Goal: Task Accomplishment & Management: Manage account settings

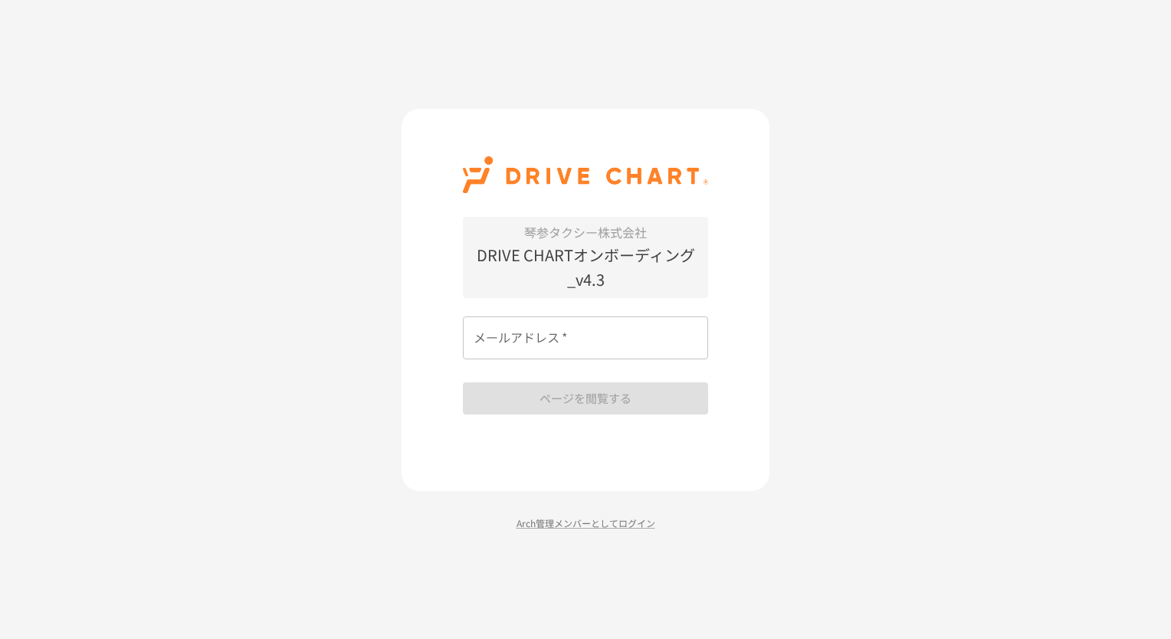
click at [583, 257] on p "DRIVE CHARTオンボーディング_v4.3" at bounding box center [585, 267] width 245 height 49
click at [583, 345] on input "メールアドレス   *" at bounding box center [585, 338] width 245 height 43
type input "**********"
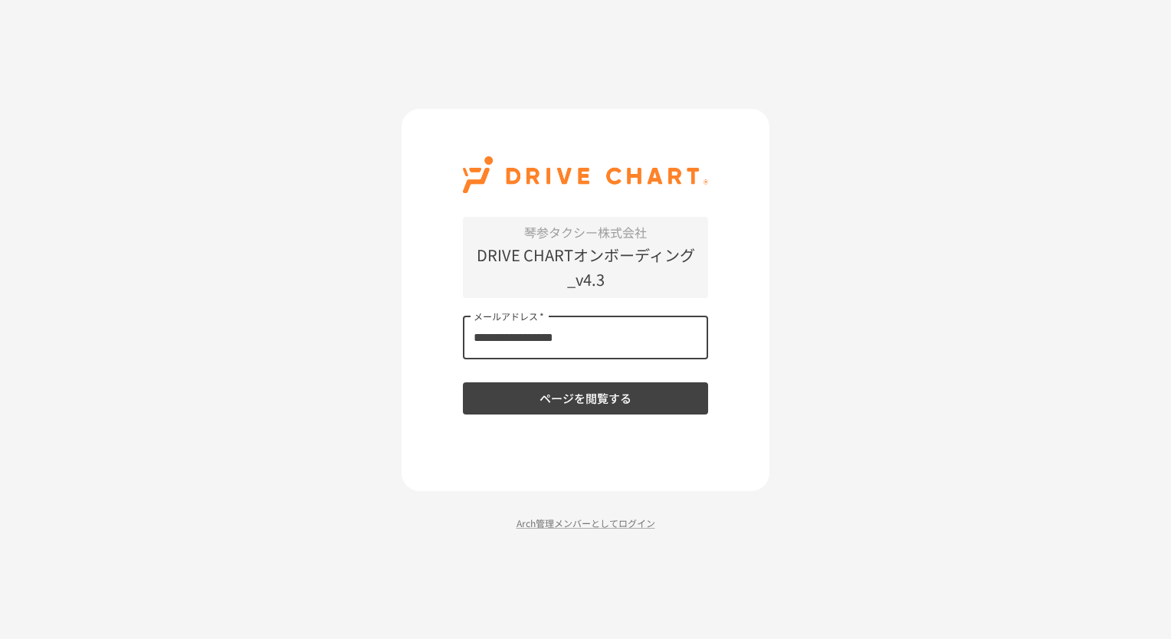
click at [579, 405] on button "ページを閲覧する" at bounding box center [585, 398] width 245 height 32
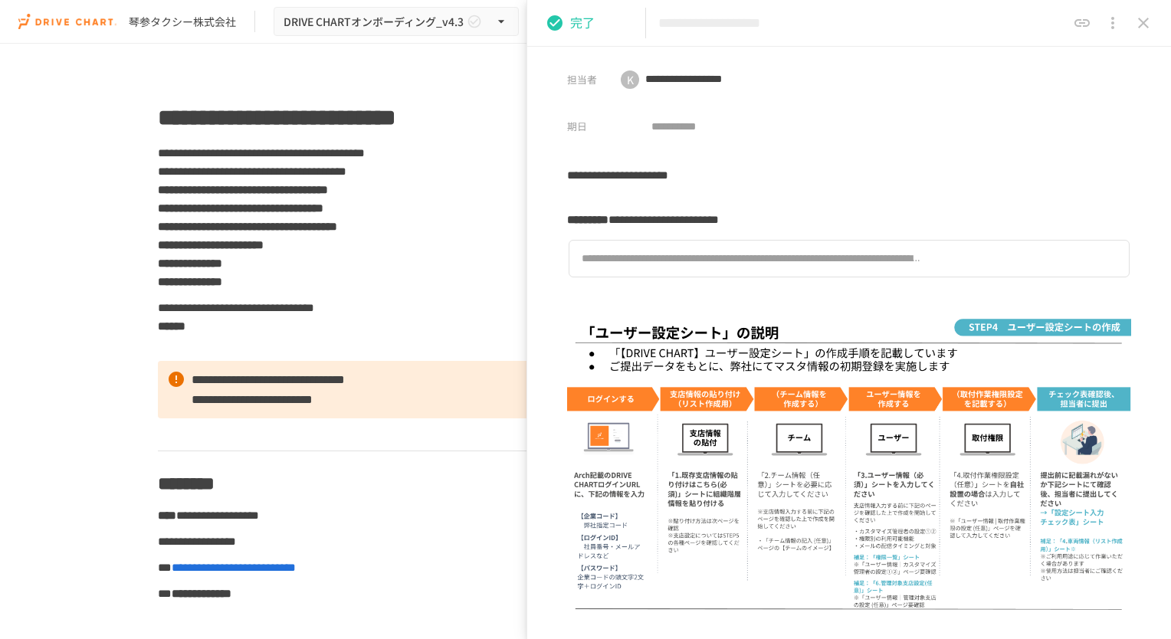
click at [1147, 28] on icon "close drawer" at bounding box center [1143, 23] width 18 height 18
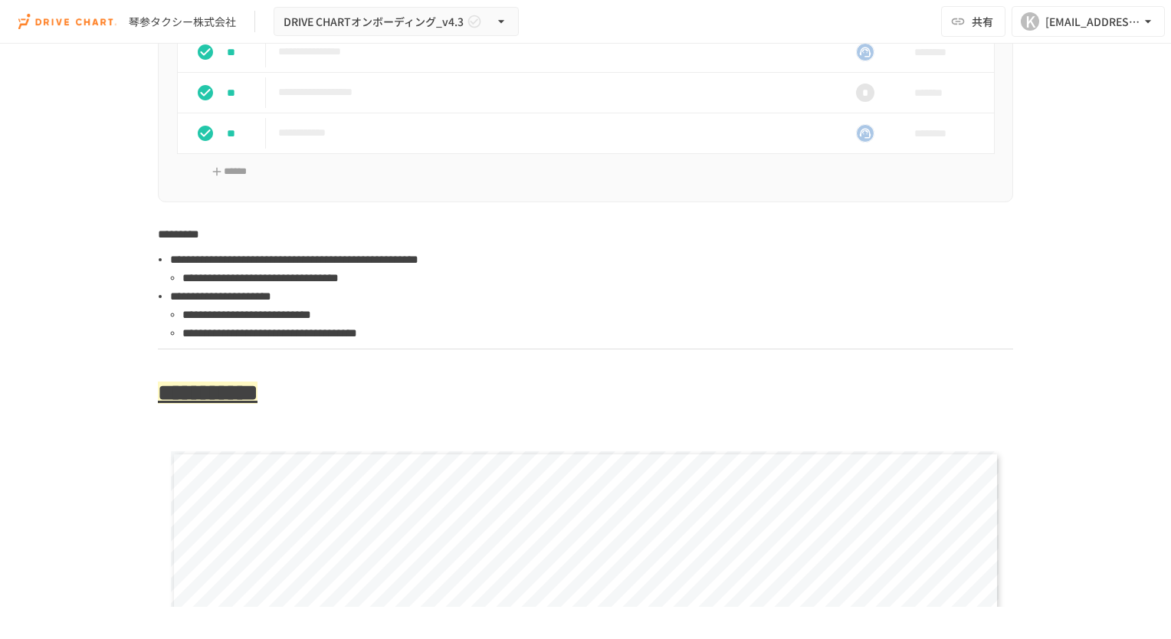
scroll to position [4188, 0]
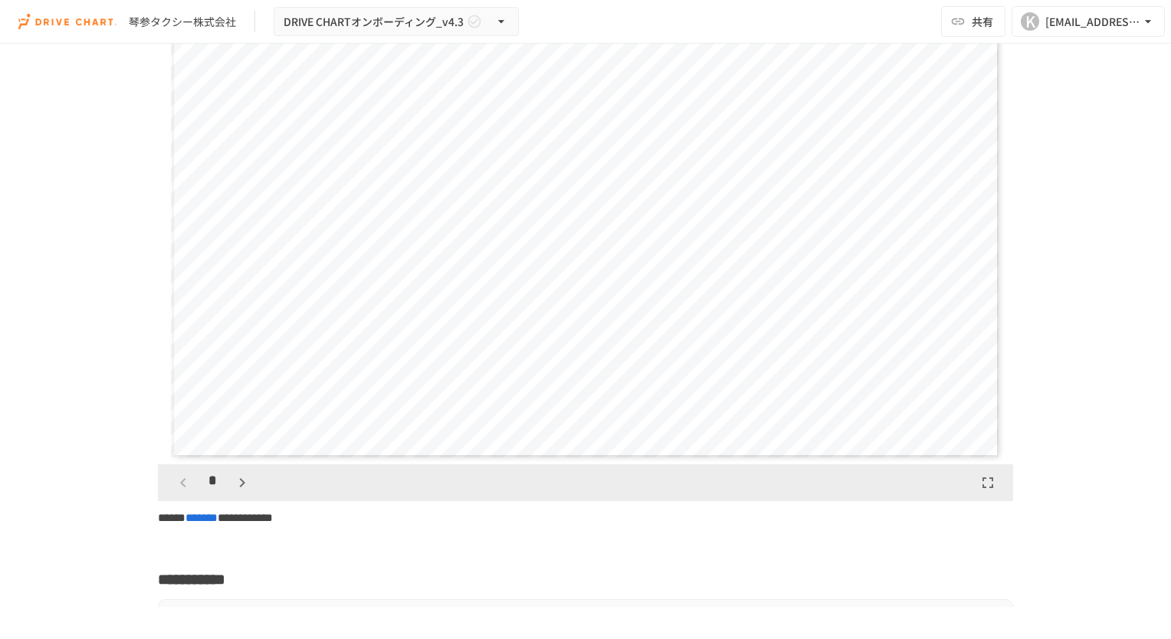
click at [634, 283] on div "**********" at bounding box center [586, 225] width 830 height 467
click at [235, 492] on icon "button" at bounding box center [242, 483] width 18 height 18
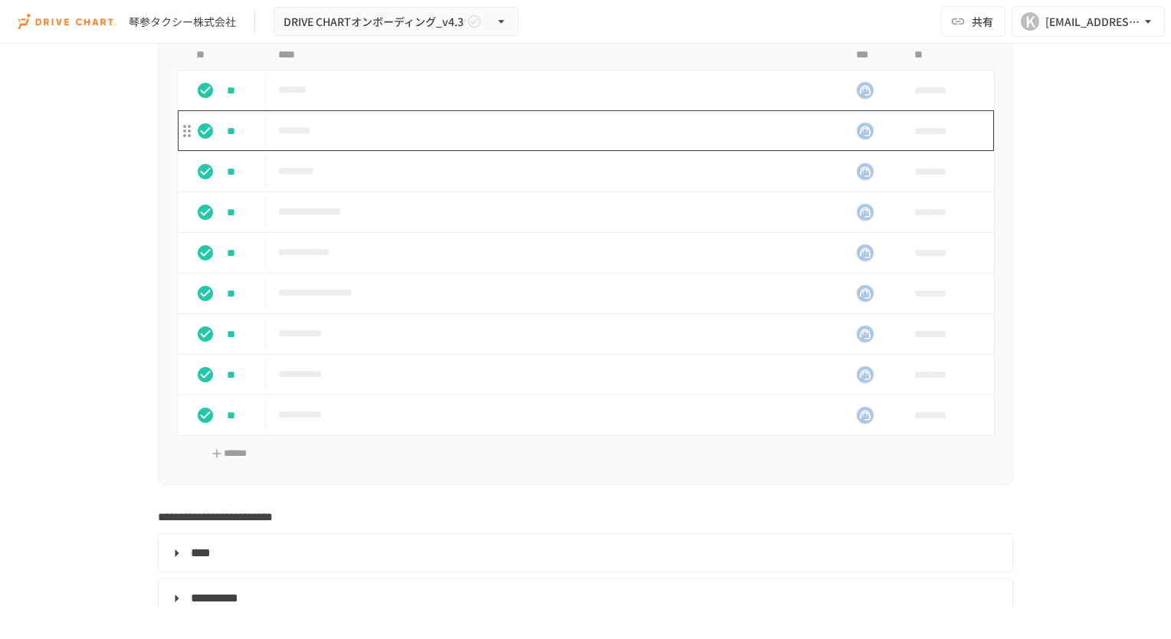
scroll to position [5031, 0]
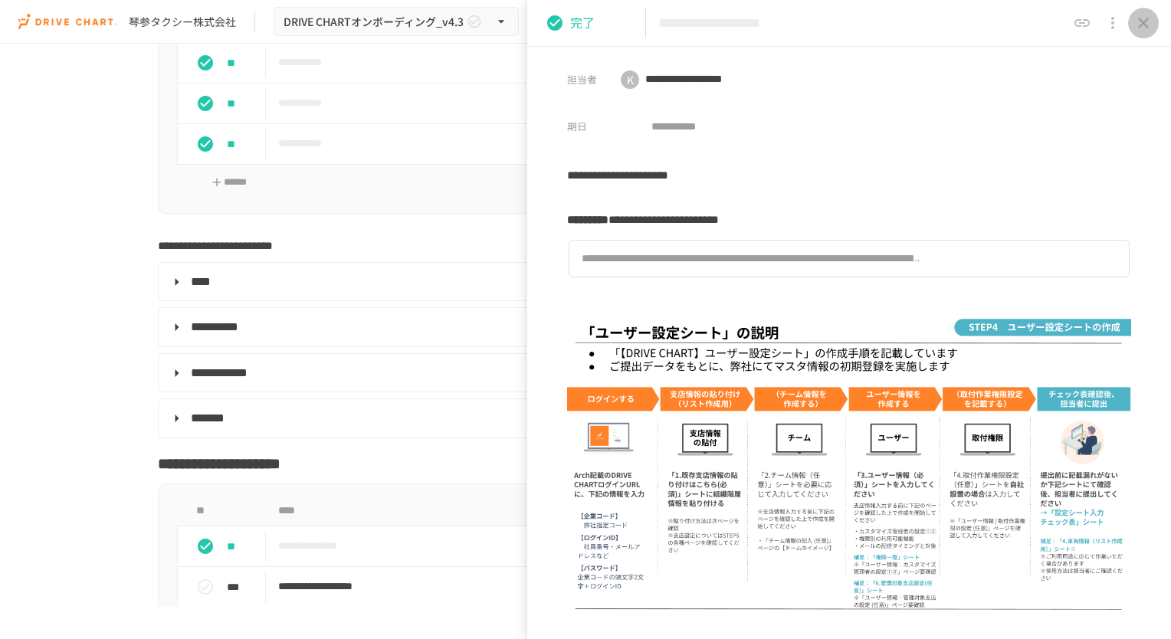
click at [1141, 30] on icon "close drawer" at bounding box center [1143, 23] width 18 height 18
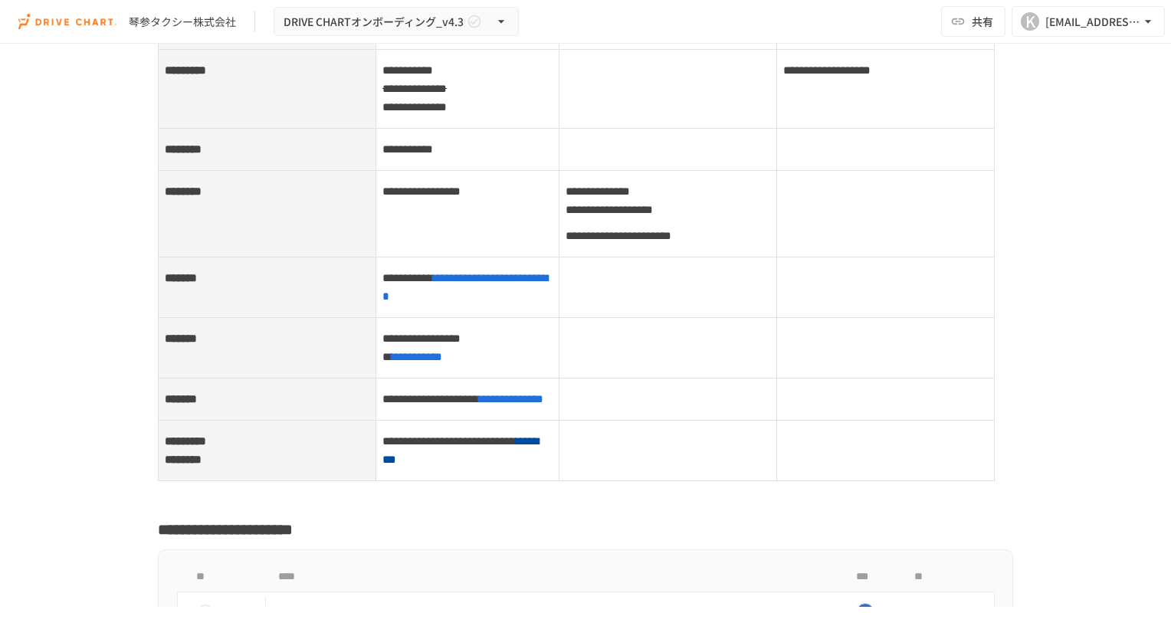
scroll to position [6334, 0]
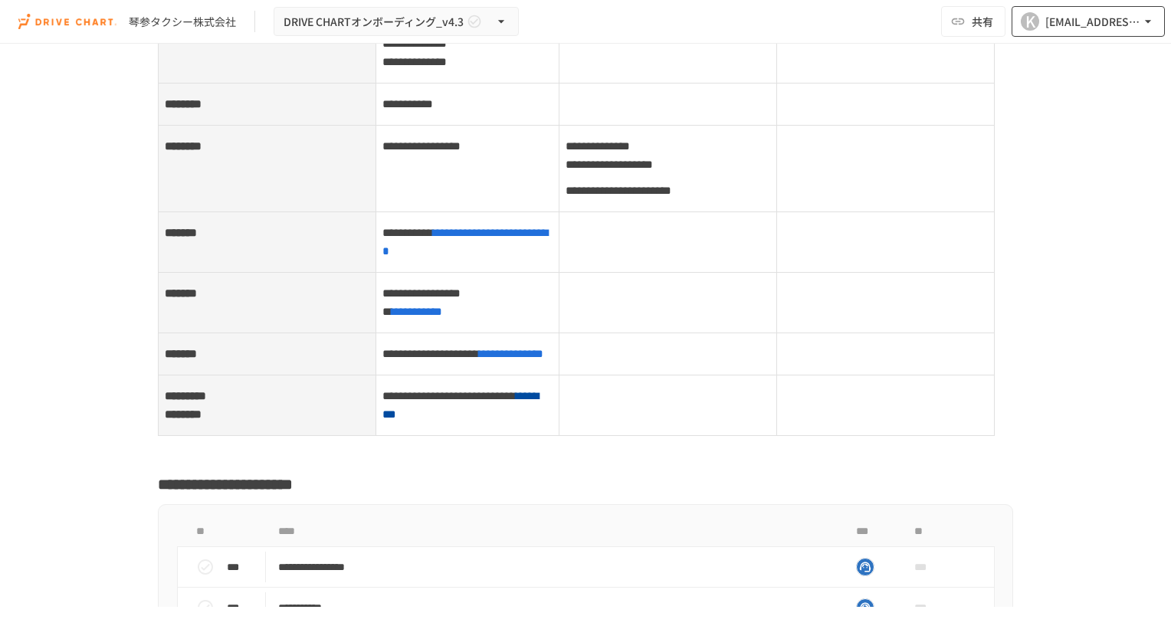
click at [1069, 32] on button "K koujiro@k-sss.com" at bounding box center [1088, 21] width 153 height 31
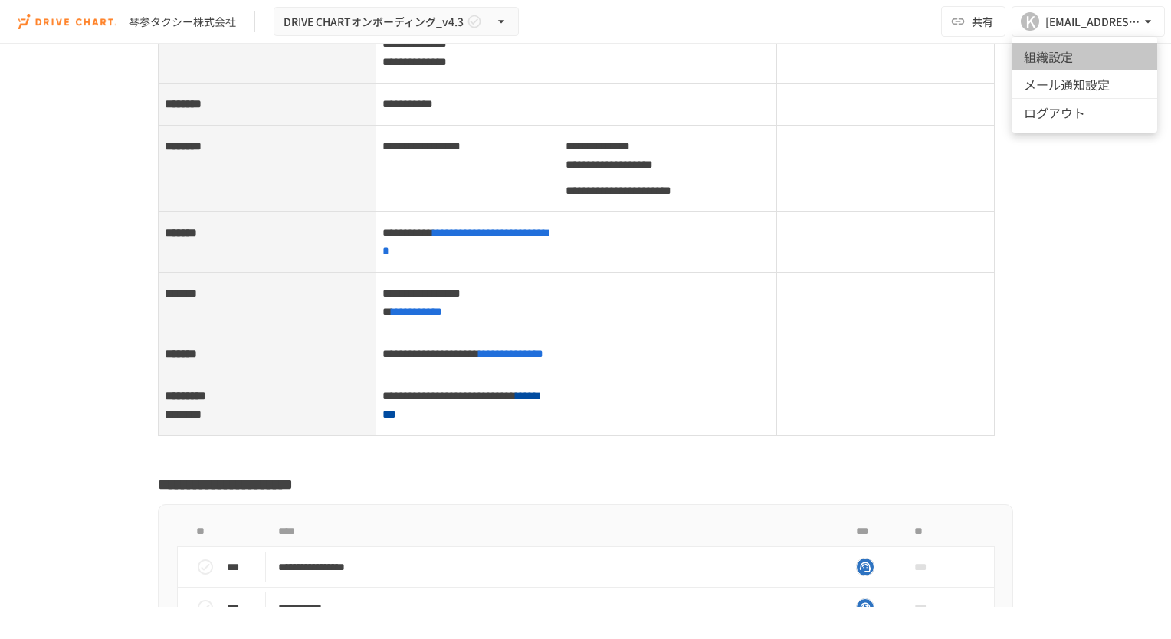
click at [1068, 67] on li "組織設定" at bounding box center [1085, 57] width 146 height 28
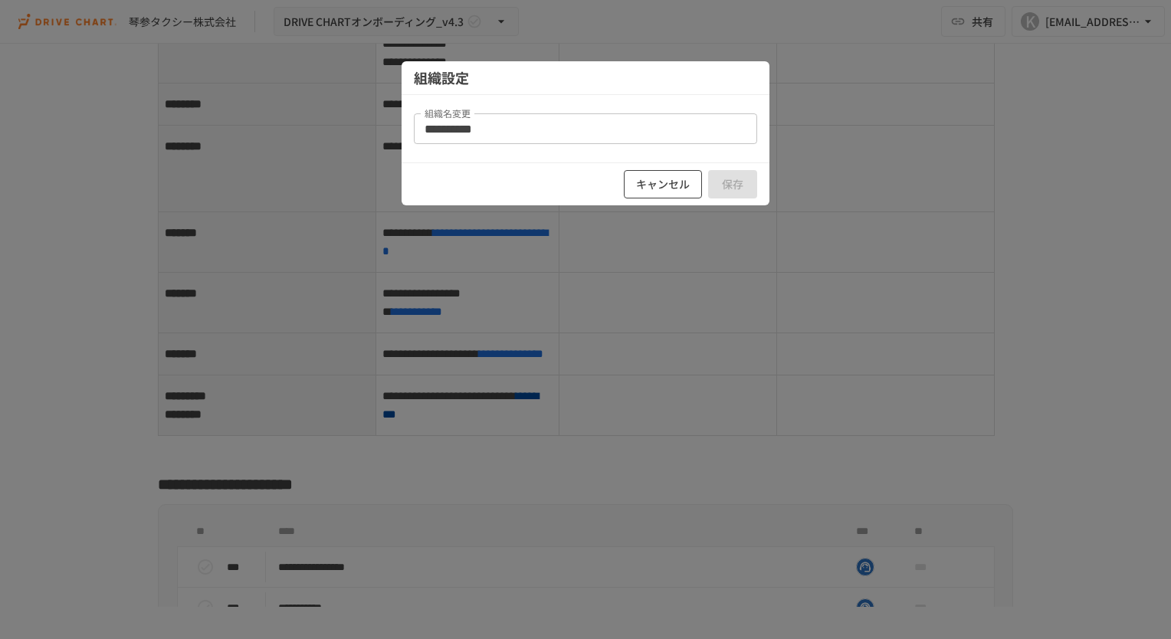
click at [680, 186] on button "キャンセル" at bounding box center [663, 184] width 78 height 28
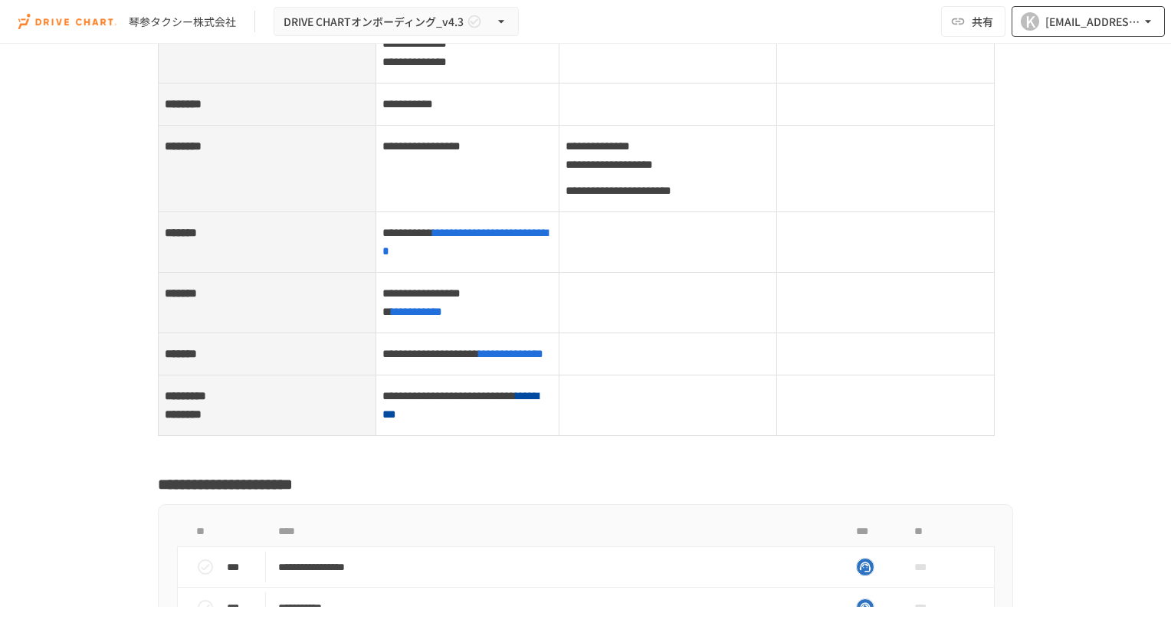
click at [1144, 24] on icon "button" at bounding box center [1148, 21] width 15 height 15
click at [1103, 388] on div at bounding box center [585, 319] width 1171 height 639
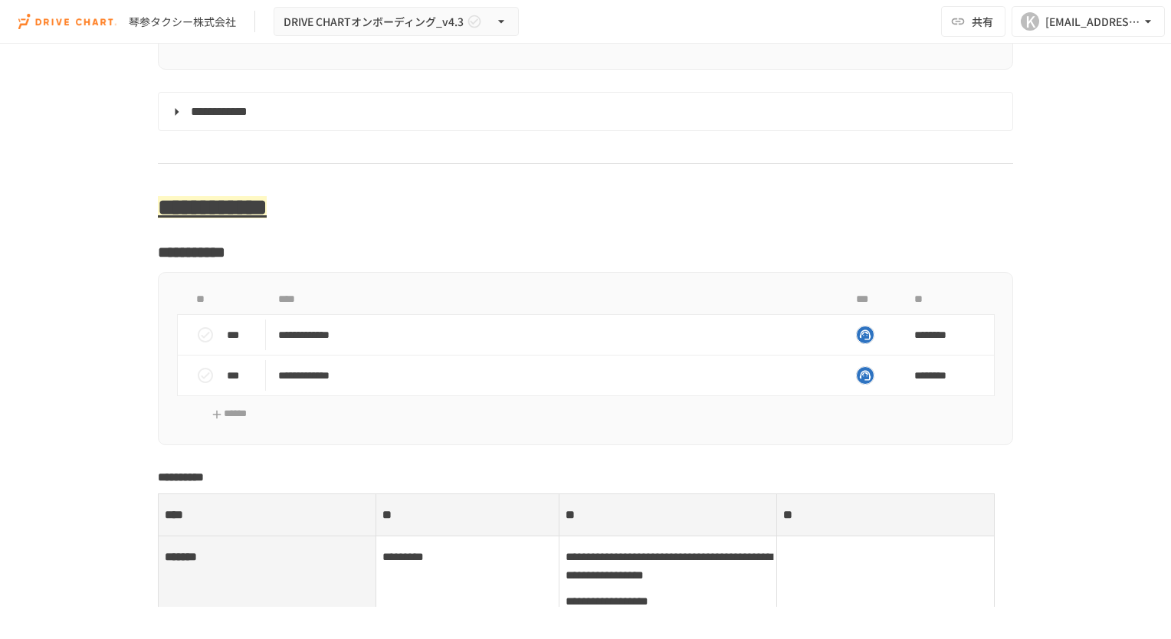
scroll to position [5491, 0]
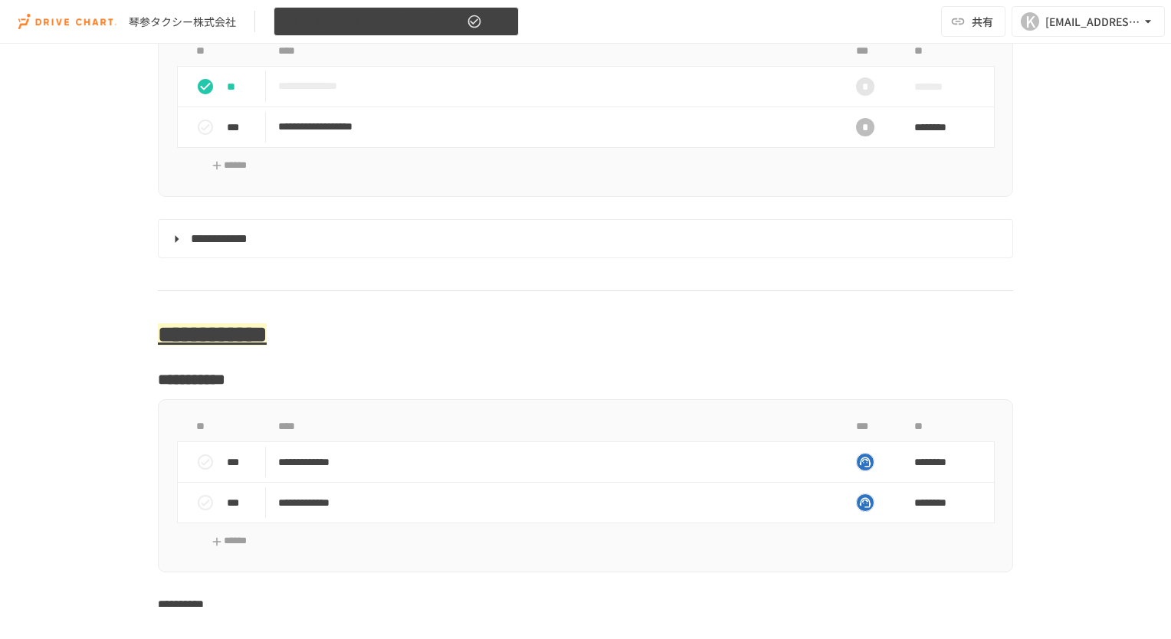
click at [509, 22] on button "DRIVE CHARTオンボーディング_v4.3" at bounding box center [396, 22] width 245 height 30
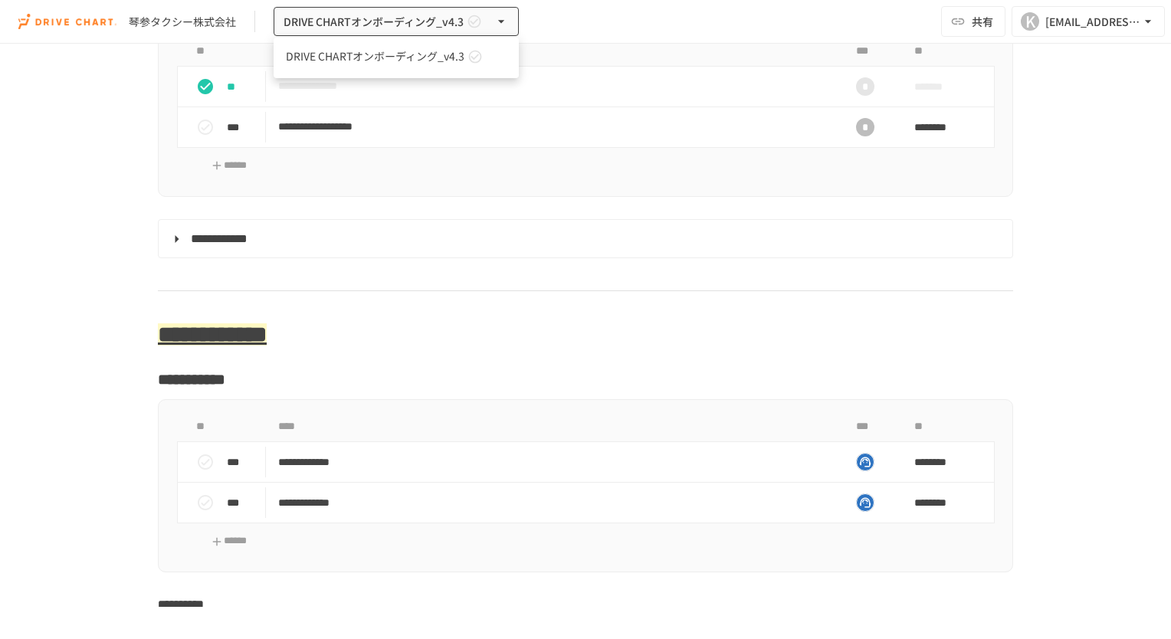
click at [558, 25] on div at bounding box center [585, 319] width 1171 height 639
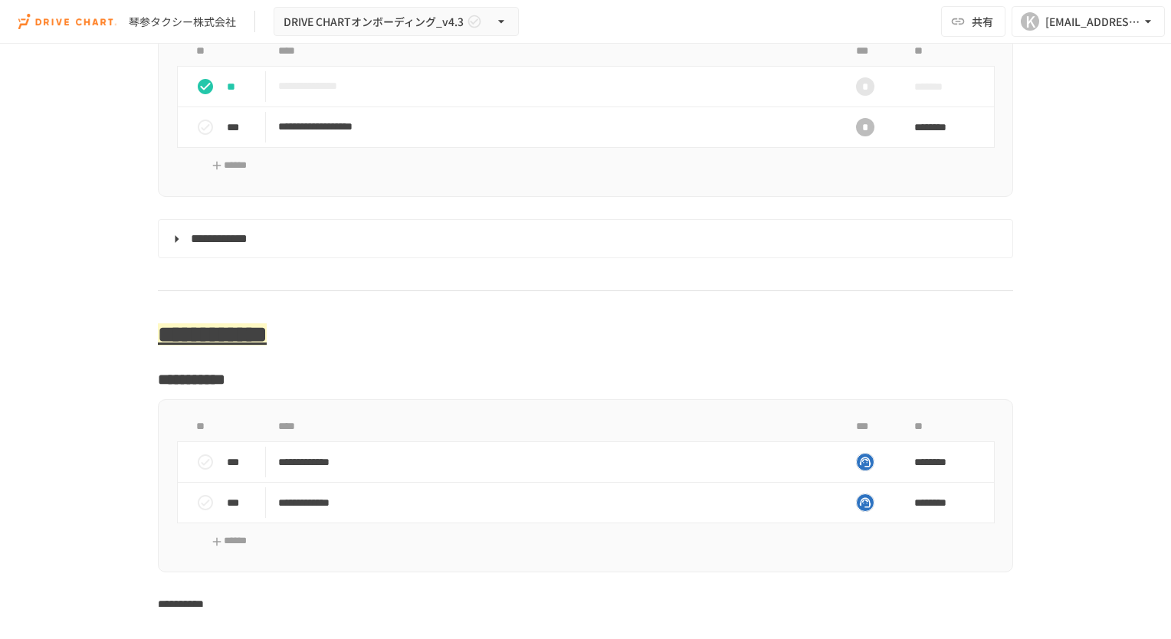
click at [239, 22] on div "琴参タクシー株式会社 DRIVE CHARTオンボーディング_v4.3" at bounding box center [268, 22] width 501 height 30
click at [233, 18] on div "琴参タクシー株式会社" at bounding box center [182, 22] width 107 height 16
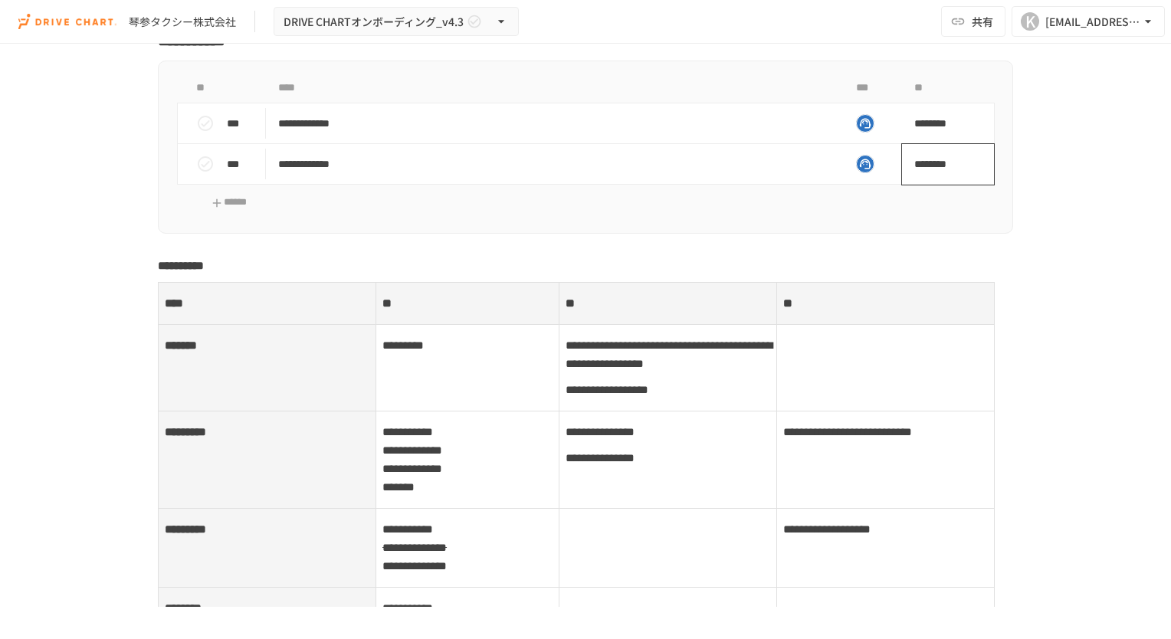
scroll to position [5645, 0]
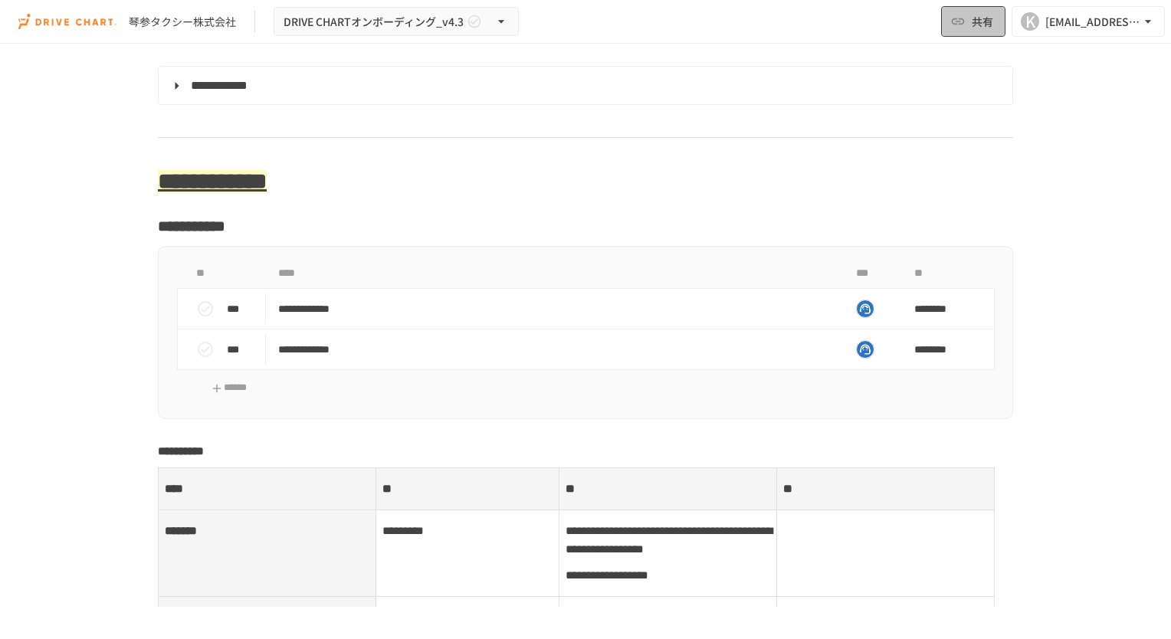
click at [974, 23] on span "共有" at bounding box center [982, 21] width 21 height 17
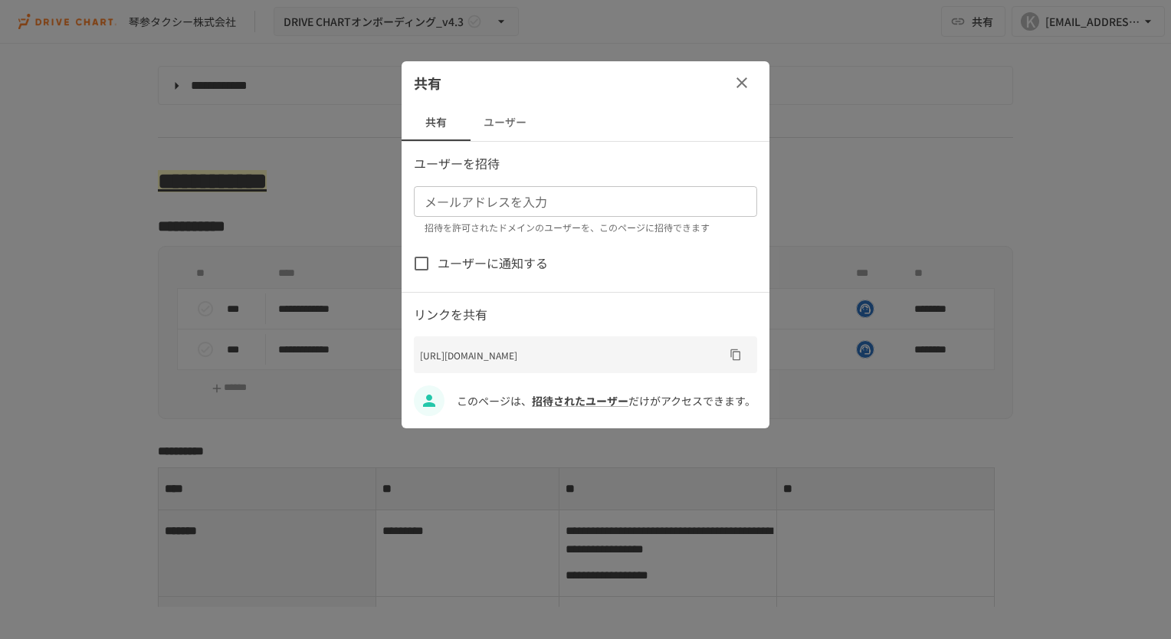
drag, startPoint x: 729, startPoint y: 78, endPoint x: 744, endPoint y: 89, distance: 18.7
click at [733, 82] on button "button" at bounding box center [742, 82] width 31 height 31
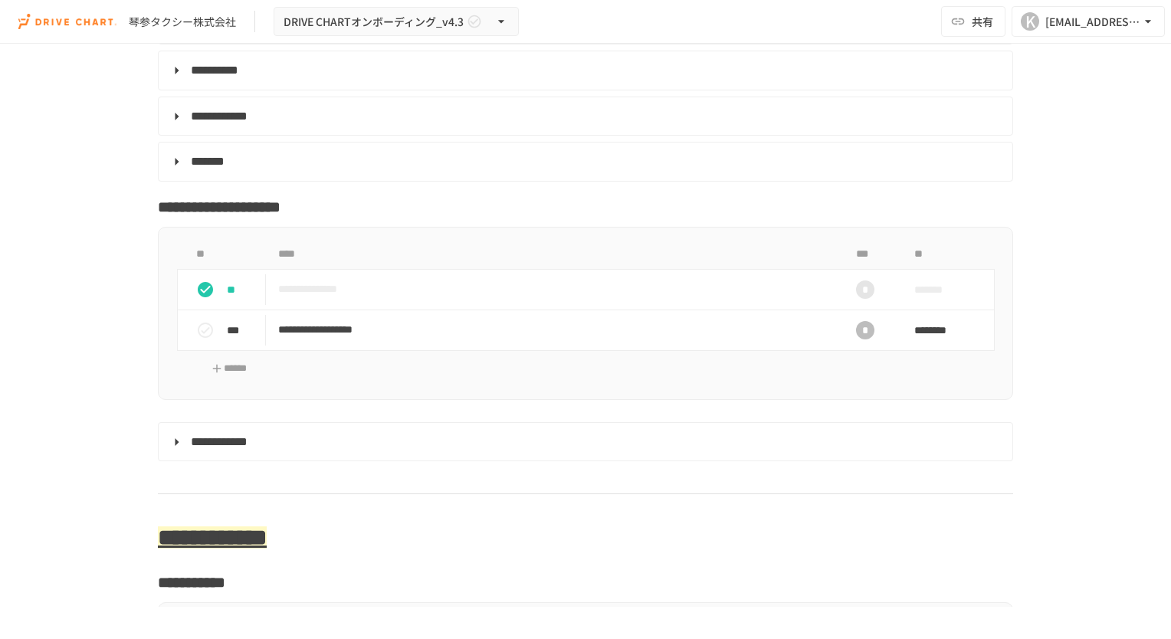
scroll to position [5261, 0]
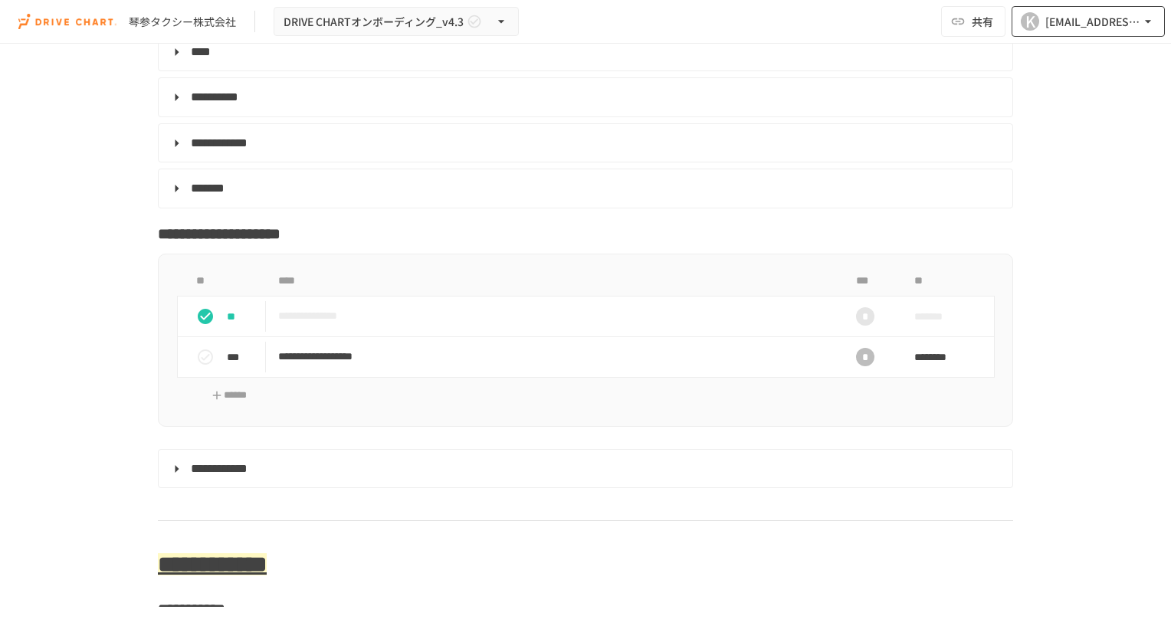
click at [1149, 28] on icon "button" at bounding box center [1148, 21] width 15 height 15
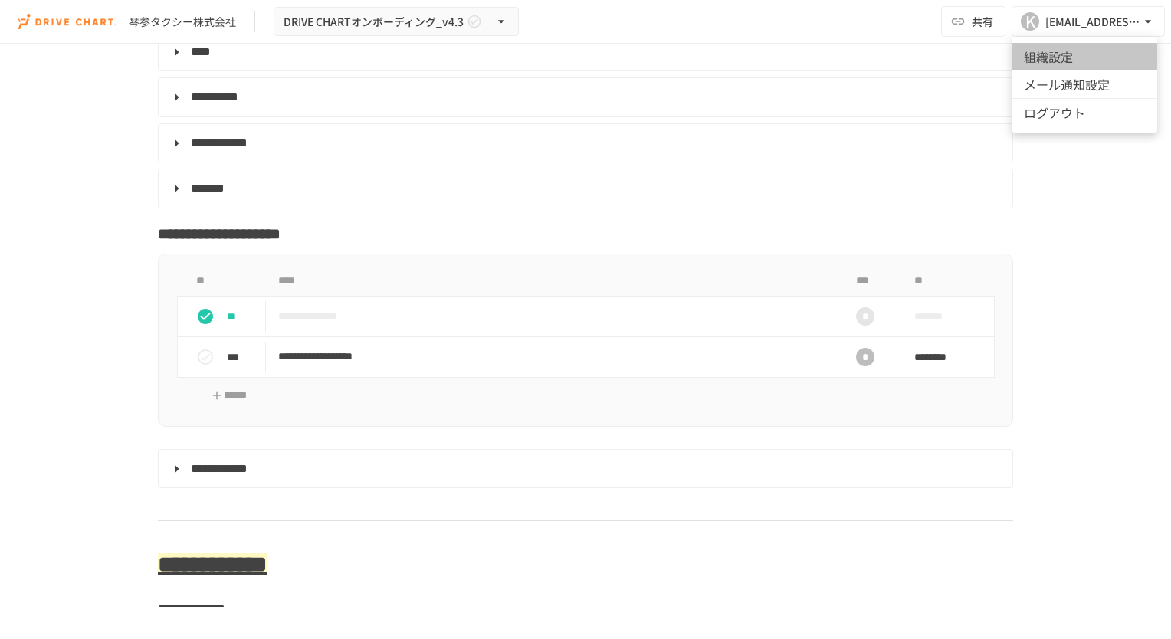
click at [1060, 65] on li "組織設定" at bounding box center [1085, 57] width 146 height 28
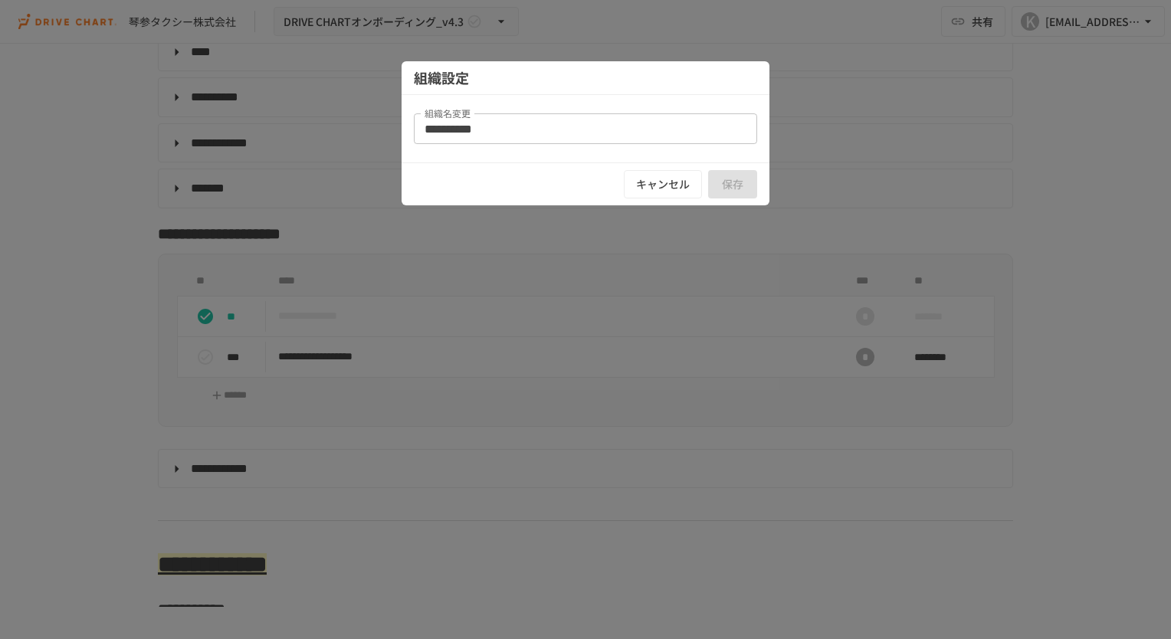
click at [665, 189] on button "キャンセル" at bounding box center [663, 184] width 78 height 28
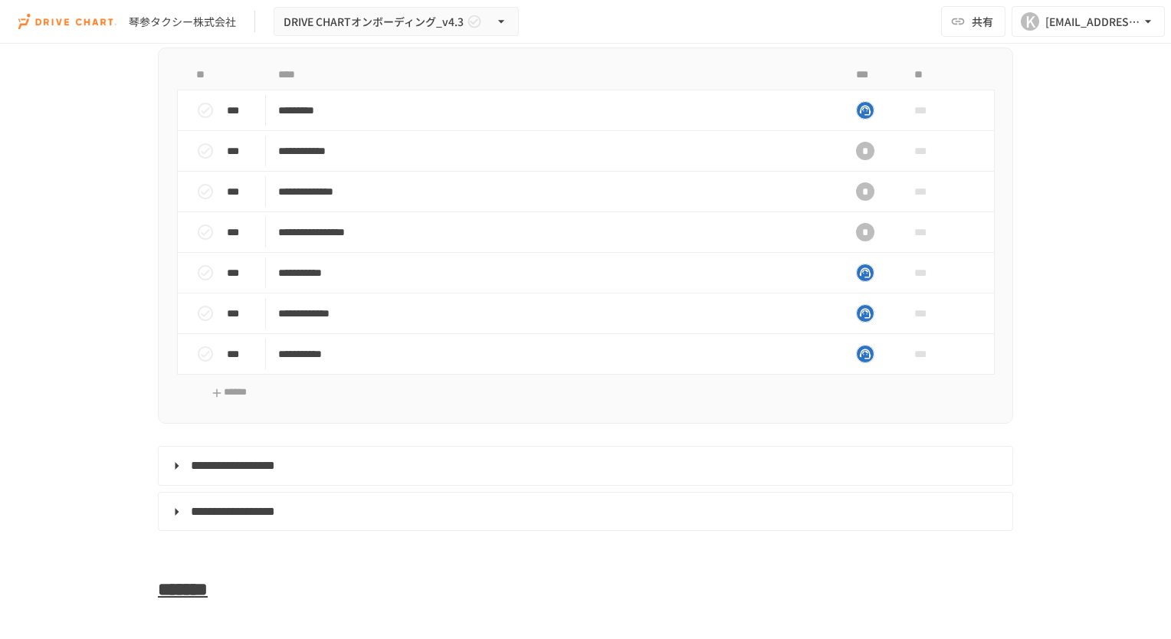
scroll to position [7101, 0]
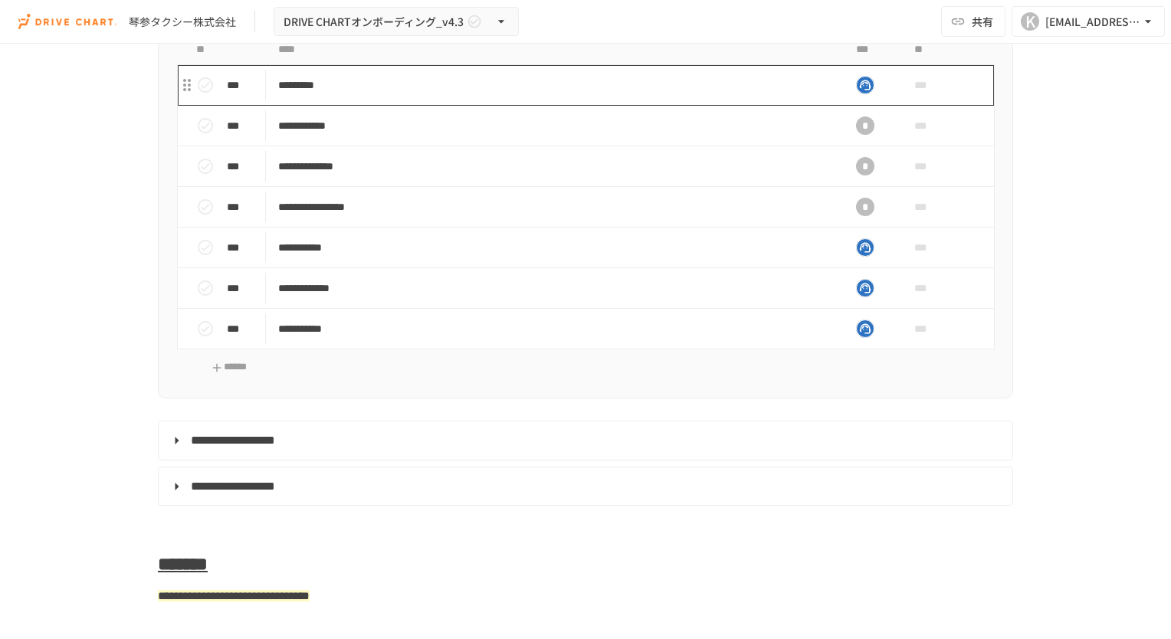
click at [797, 95] on p "*********" at bounding box center [553, 85] width 550 height 19
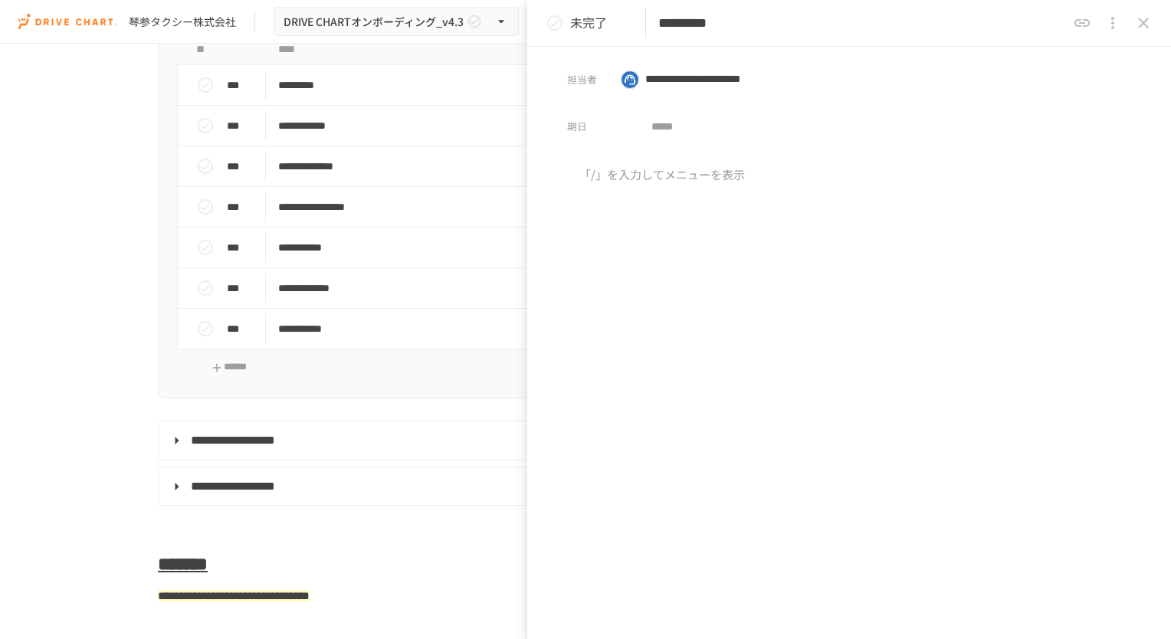
click at [405, 15] on h2 "**********" at bounding box center [585, 0] width 855 height 31
click at [1159, 29] on div "未完了 *********" at bounding box center [849, 23] width 644 height 47
click at [1148, 23] on icon "close drawer" at bounding box center [1143, 23] width 18 height 18
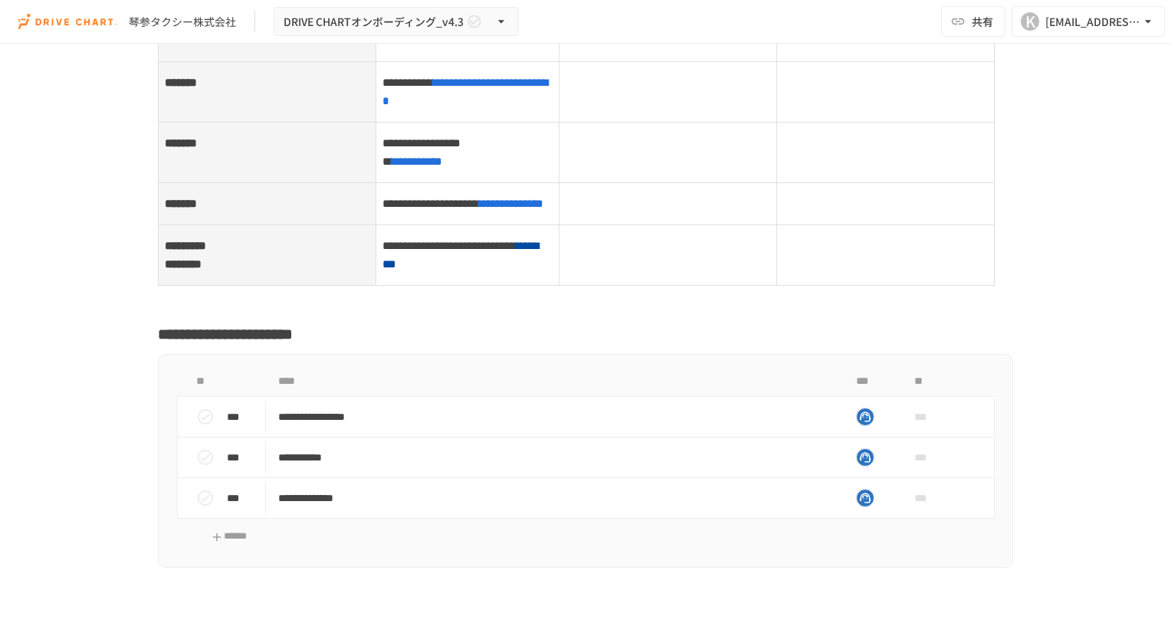
scroll to position [6411, 0]
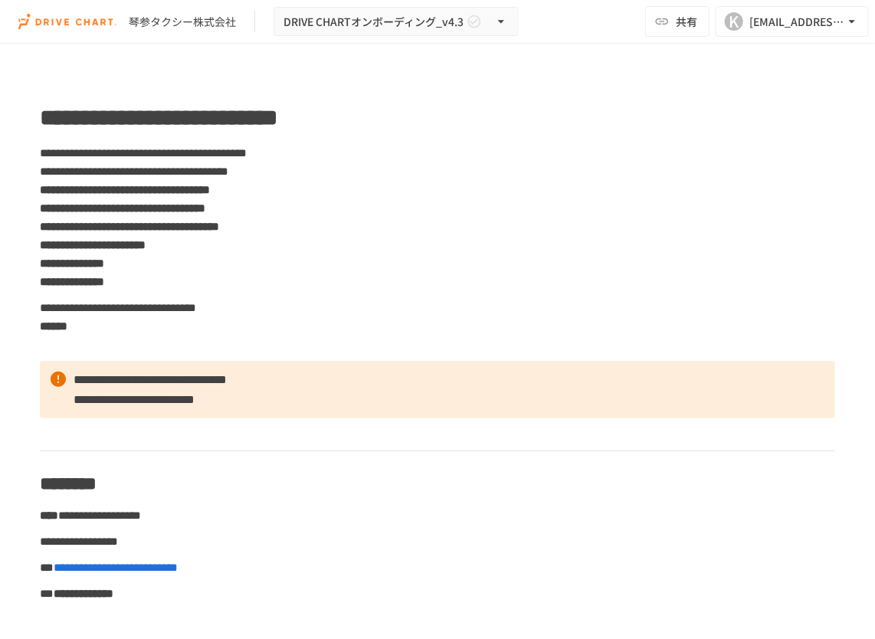
click at [502, 533] on p "**********" at bounding box center [438, 542] width 796 height 20
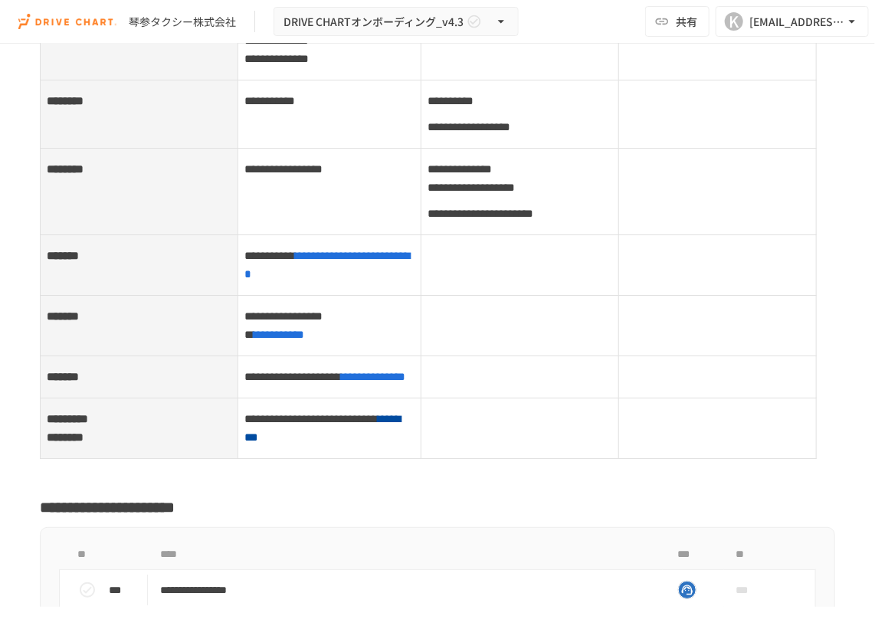
scroll to position [6321, 0]
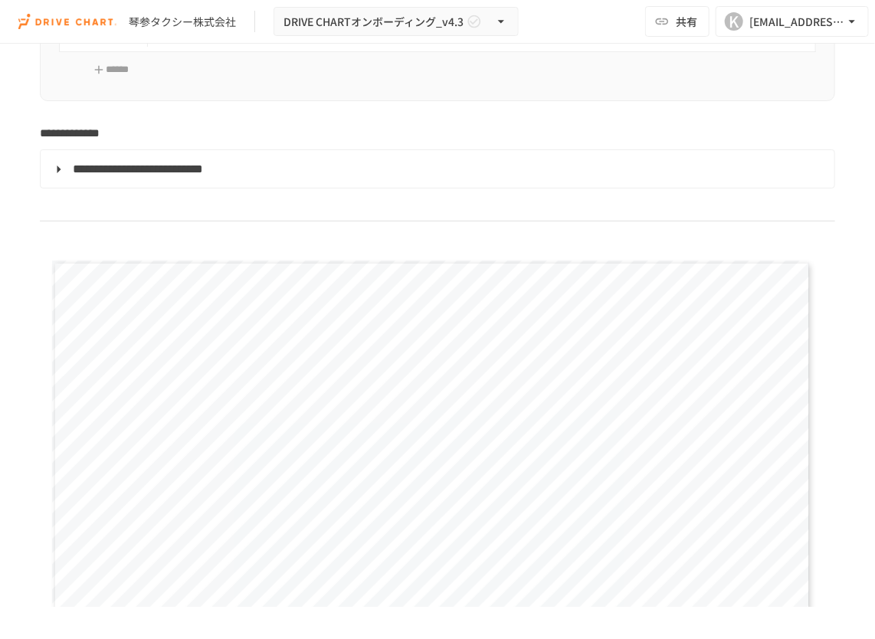
scroll to position [2606, 0]
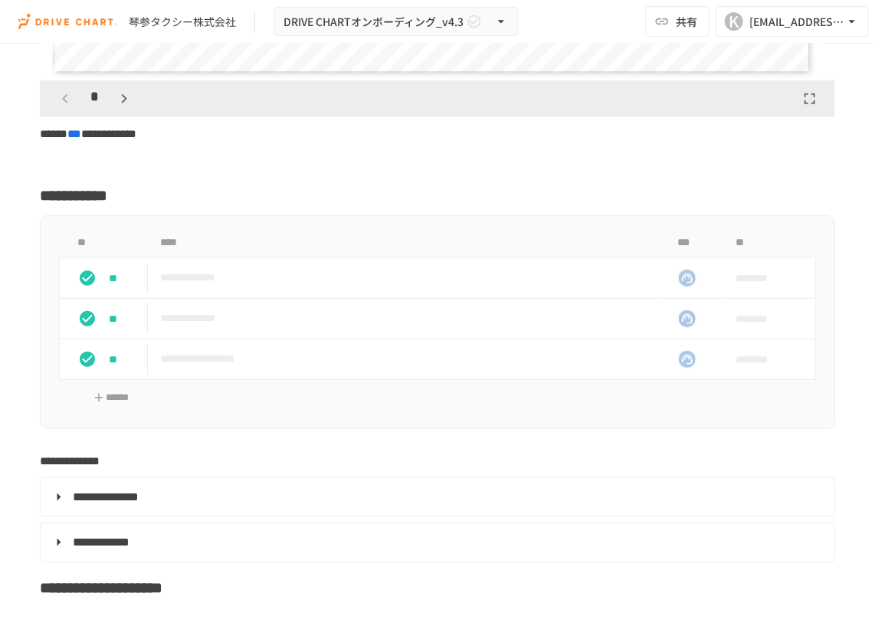
click at [80, 24] on img at bounding box center [67, 21] width 98 height 25
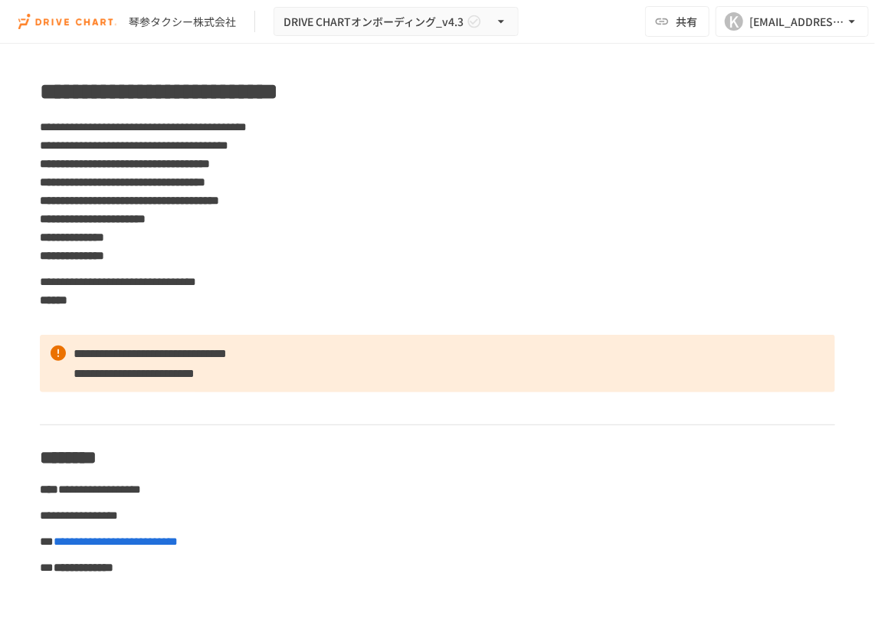
scroll to position [0, 0]
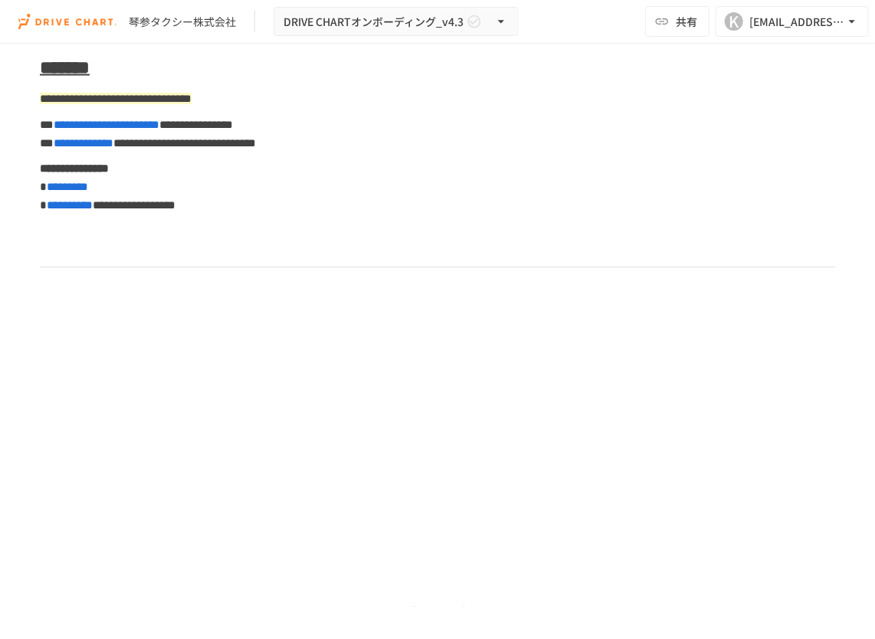
scroll to position [7467, 0]
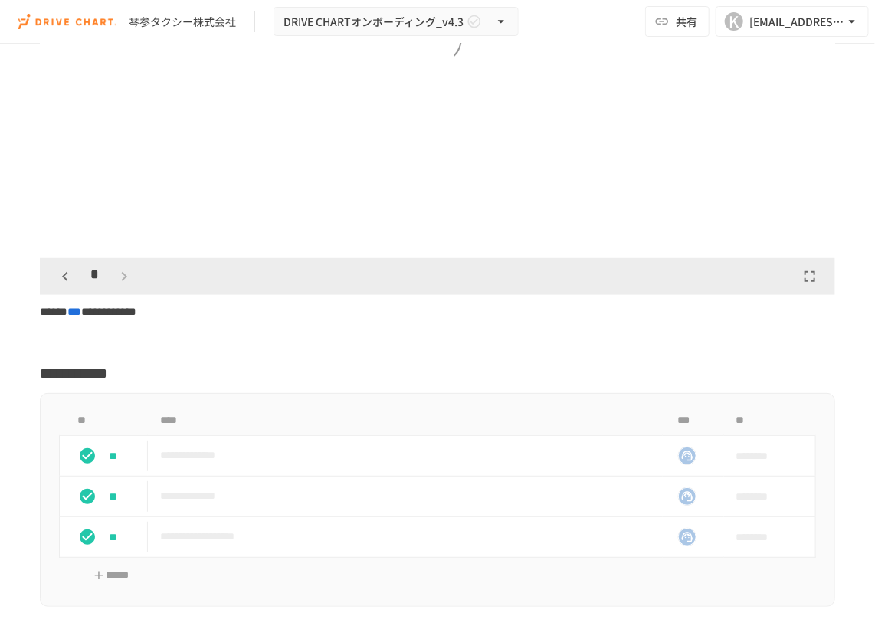
scroll to position [2606, 0]
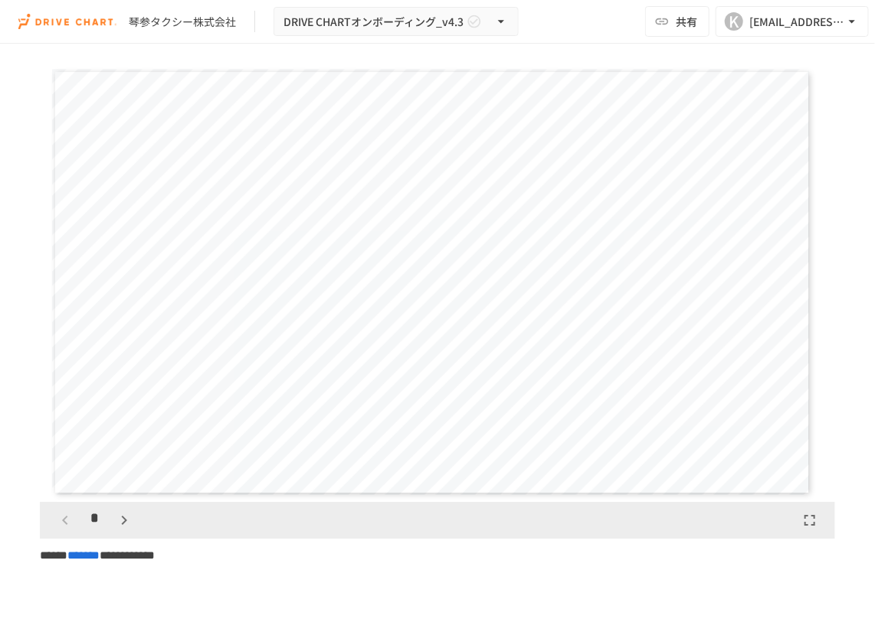
scroll to position [4062, 0]
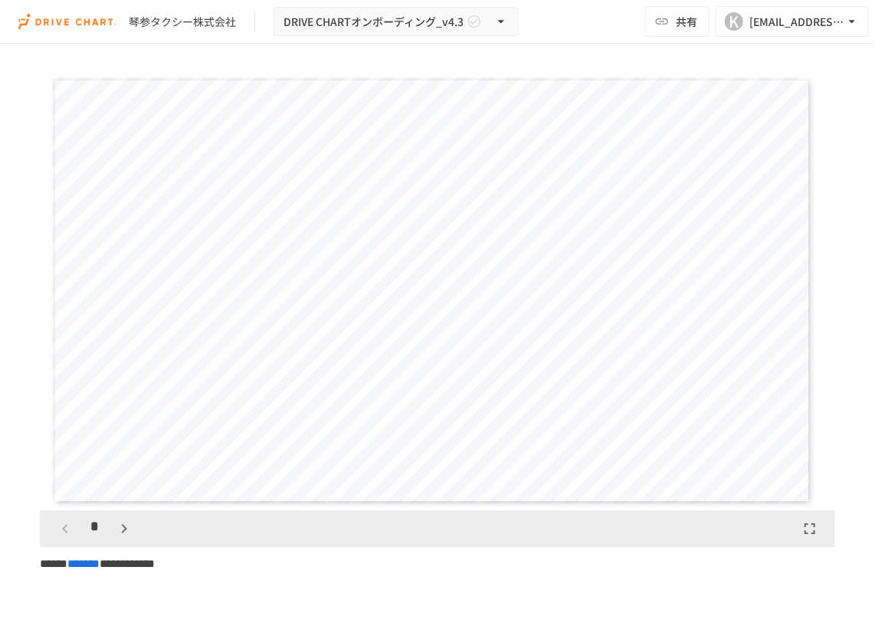
click at [561, 293] on span "********" at bounding box center [624, 278] width 236 height 30
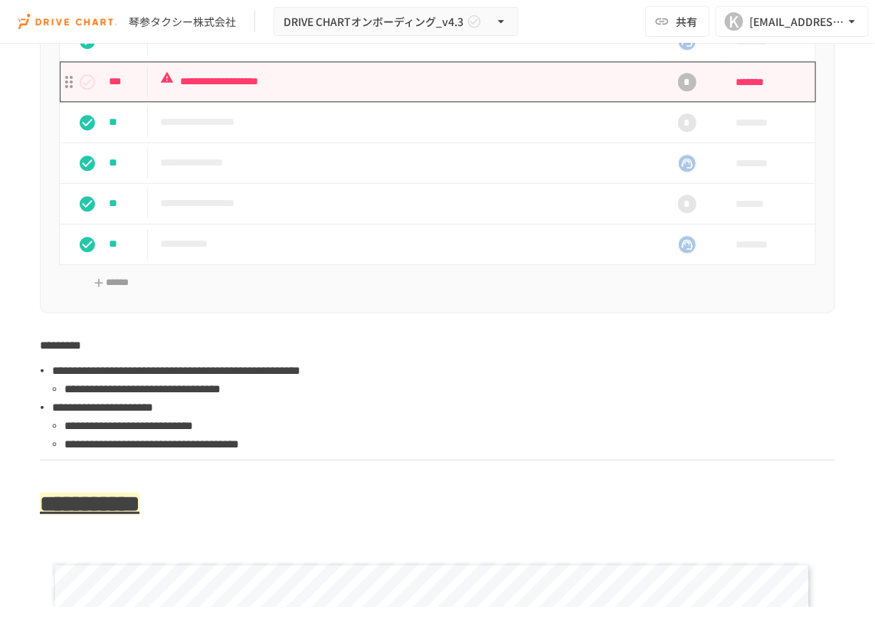
scroll to position [3558, 0]
